Goal: Task Accomplishment & Management: Use online tool/utility

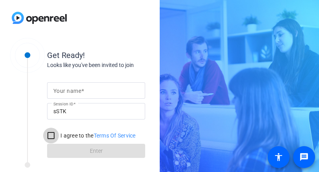
click at [54, 136] on input "I agree to the Terms Of Service" at bounding box center [51, 136] width 16 height 16
checkbox input "true"
click at [68, 152] on form "Your name Session ID sSTK I agree to the Terms Of Service Enter" at bounding box center [96, 118] width 98 height 80
click at [78, 92] on mat-label "Your name" at bounding box center [67, 91] width 28 height 6
click at [78, 92] on input "Your name" at bounding box center [95, 90] width 85 height 9
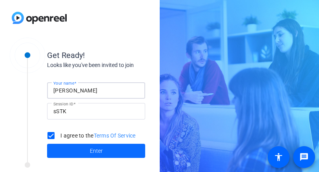
type input "[PERSON_NAME]"
click at [74, 154] on span at bounding box center [96, 150] width 98 height 19
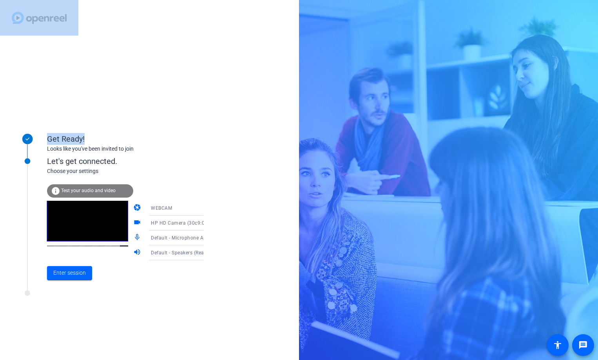
drag, startPoint x: 596, startPoint y: 35, endPoint x: 459, endPoint y: 81, distance: 145.2
click at [318, 81] on div "Get Ready! Looks like you've been invited to join Let's get connected. Choose y…" at bounding box center [299, 180] width 598 height 360
click at [69, 172] on span "Enter session" at bounding box center [69, 273] width 33 height 8
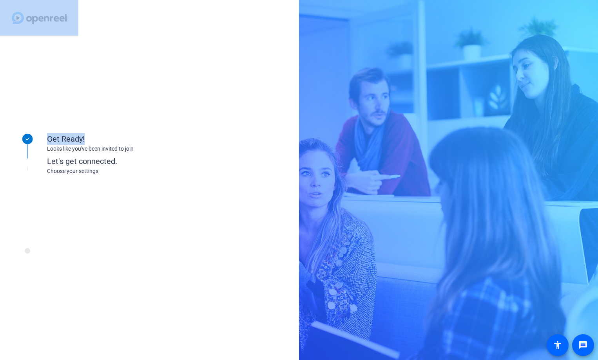
click at [69, 172] on div "Get Ready! Looks like you've been invited to join Let's get connected. Choose y…" at bounding box center [106, 197] width 196 height 157
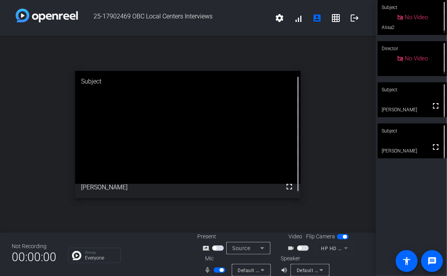
click at [318, 163] on div "open_in_new Subject fullscreen [PERSON_NAME]" at bounding box center [188, 134] width 376 height 197
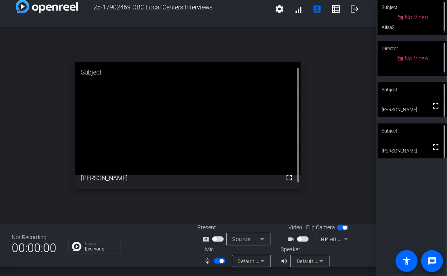
click at [222, 172] on span "button" at bounding box center [222, 261] width 4 height 4
click at [217, 172] on span "button" at bounding box center [216, 261] width 4 height 4
click at [222, 172] on span "button" at bounding box center [222, 261] width 4 height 4
click at [216, 172] on span "button" at bounding box center [216, 261] width 4 height 4
click at [221, 172] on span "button" at bounding box center [222, 261] width 4 height 4
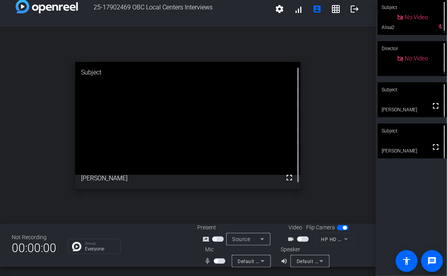
click at [215, 172] on span "button" at bounding box center [216, 261] width 4 height 4
